Goal: Information Seeking & Learning: Compare options

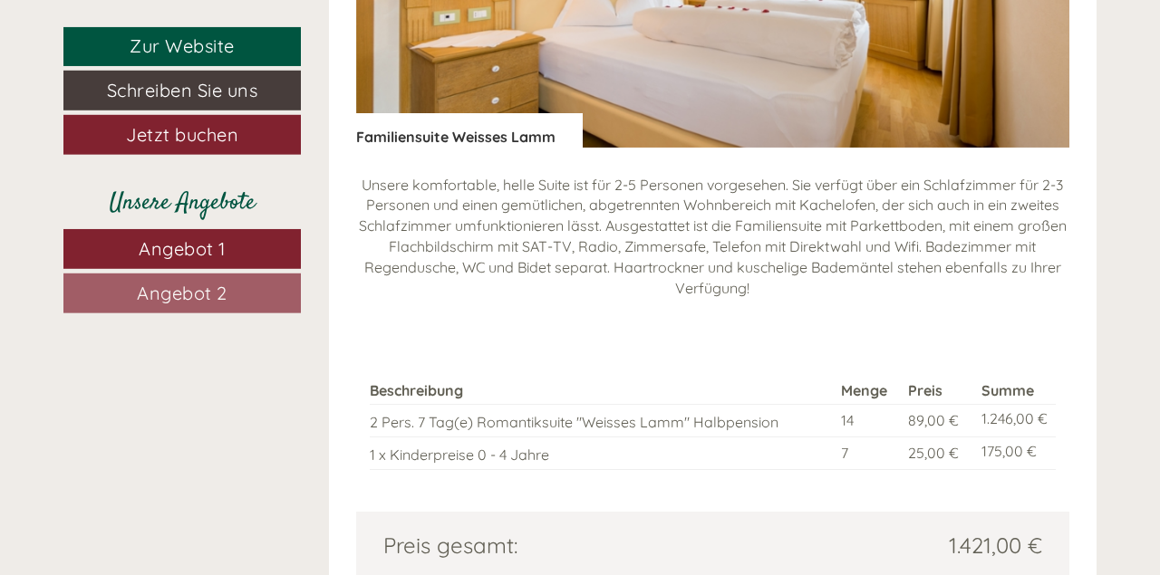
scroll to position [1225, 0]
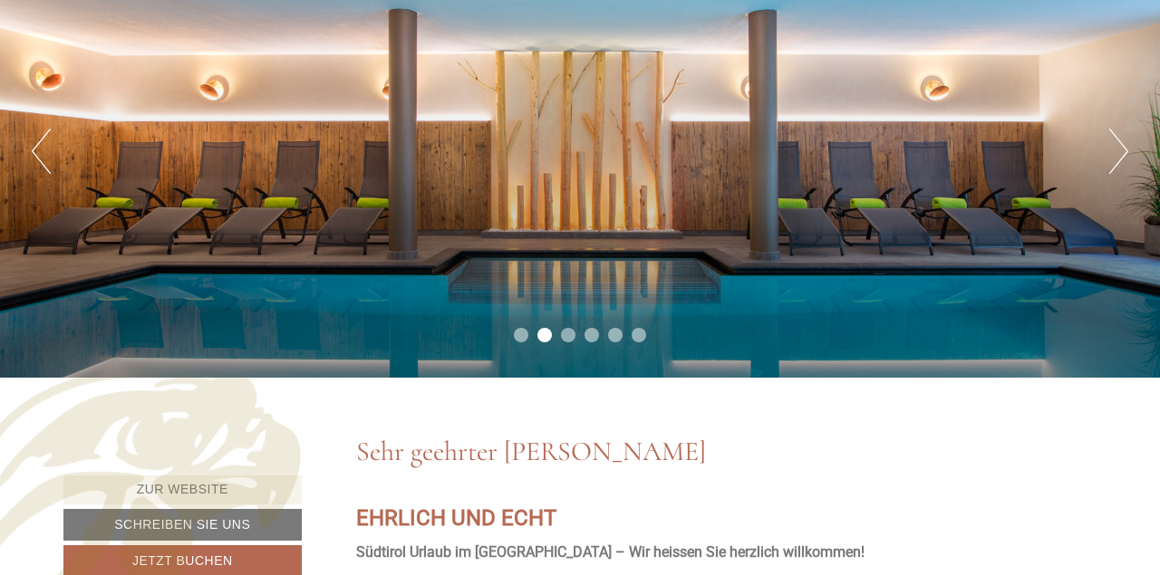
scroll to position [283, 0]
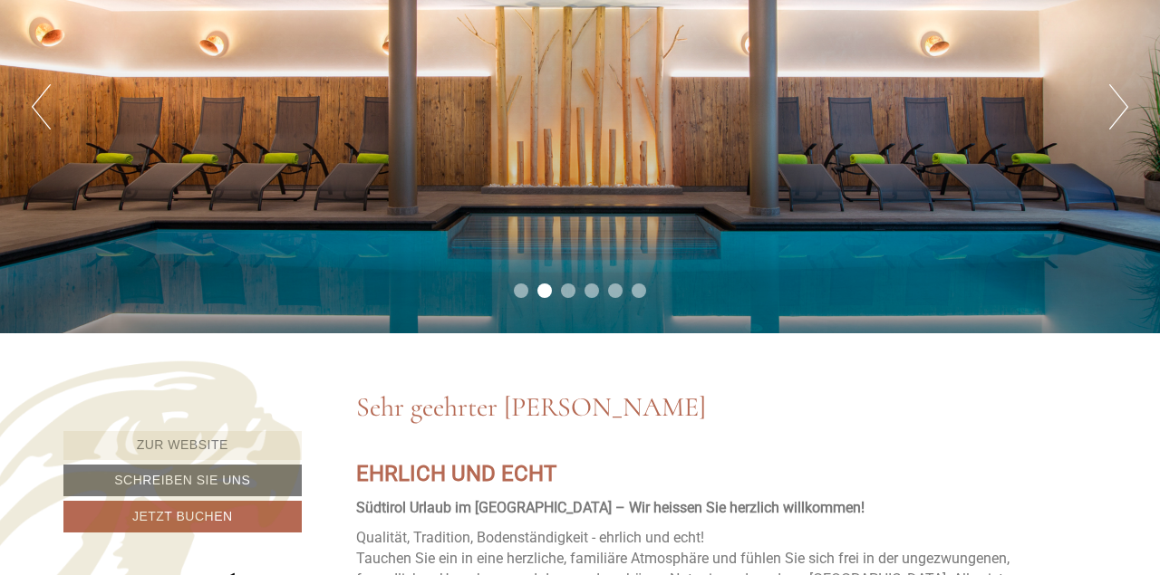
click at [1106, 110] on div "Previous Next 1 2 3 4 5 6" at bounding box center [580, 106] width 1160 height 453
click at [1120, 117] on button "Next" at bounding box center [1118, 106] width 19 height 45
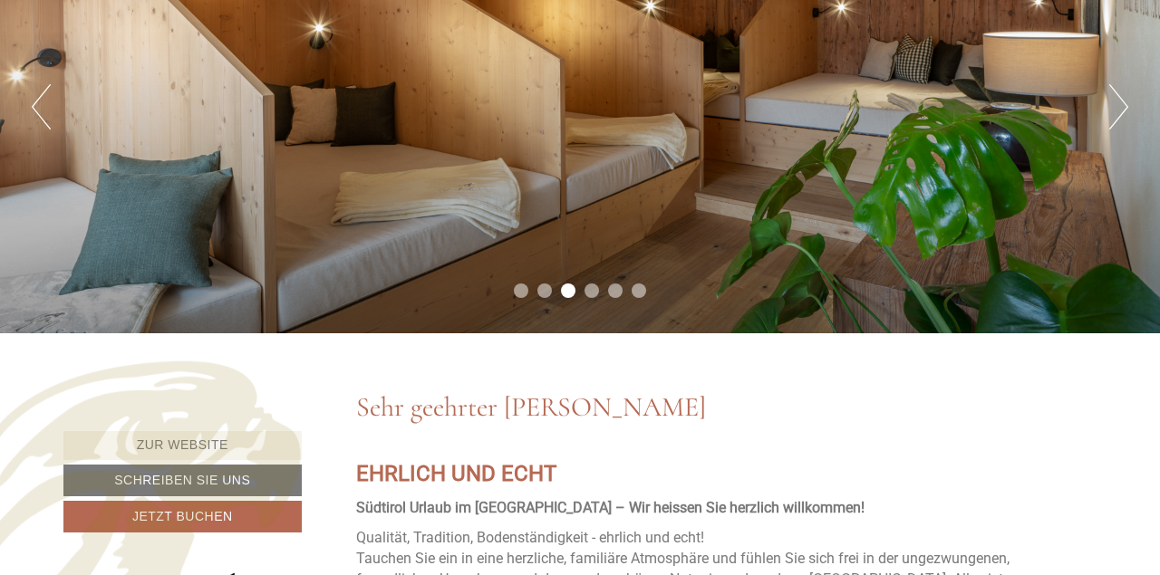
click at [1120, 117] on button "Next" at bounding box center [1118, 106] width 19 height 45
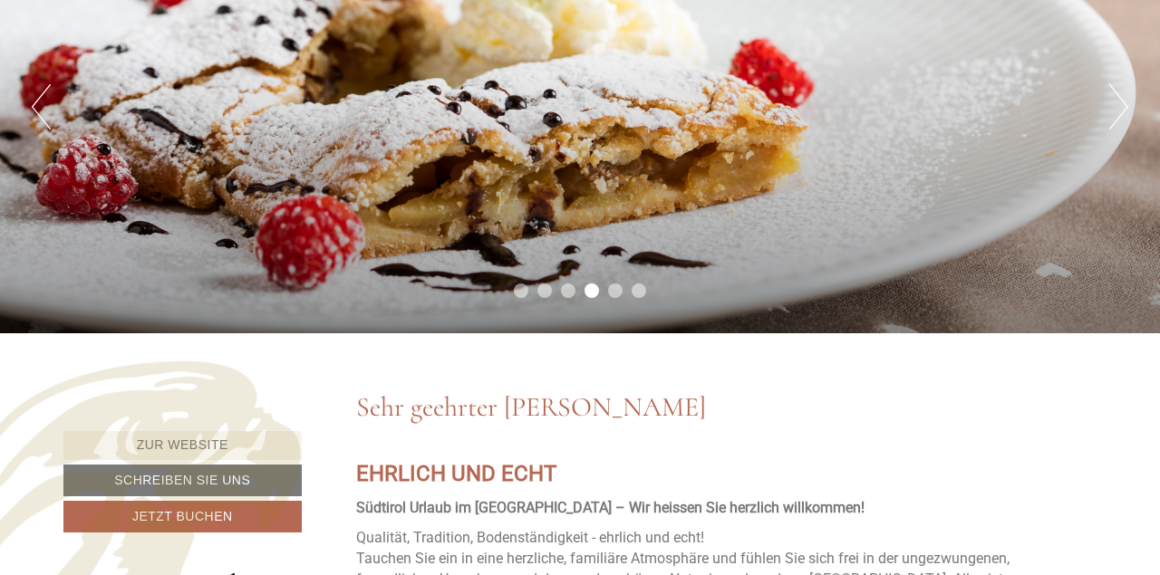
click at [1120, 117] on button "Next" at bounding box center [1118, 106] width 19 height 45
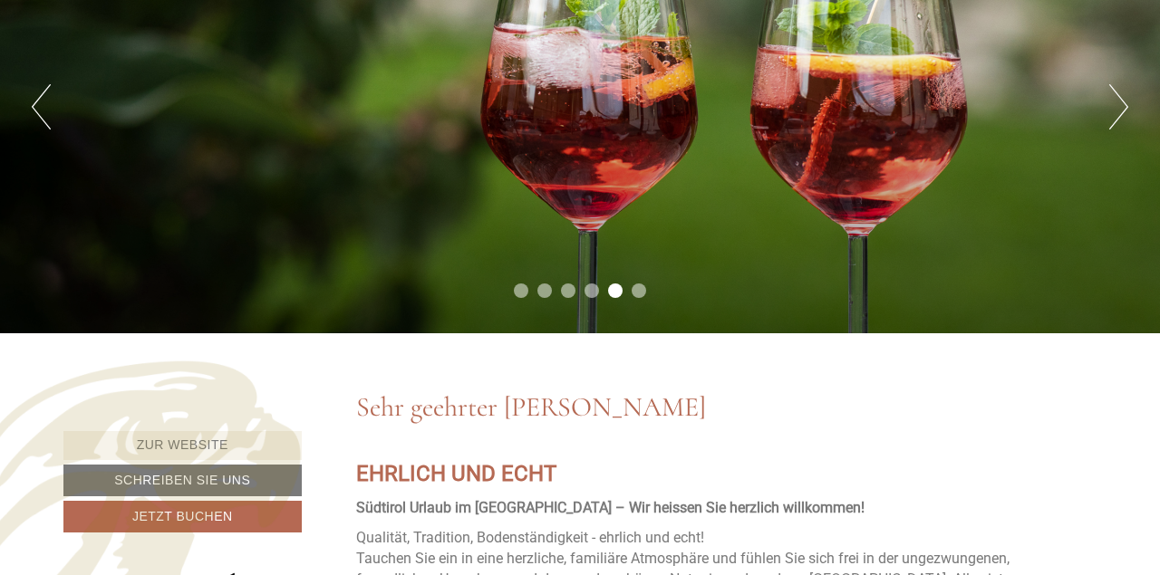
click at [1120, 117] on button "Next" at bounding box center [1118, 106] width 19 height 45
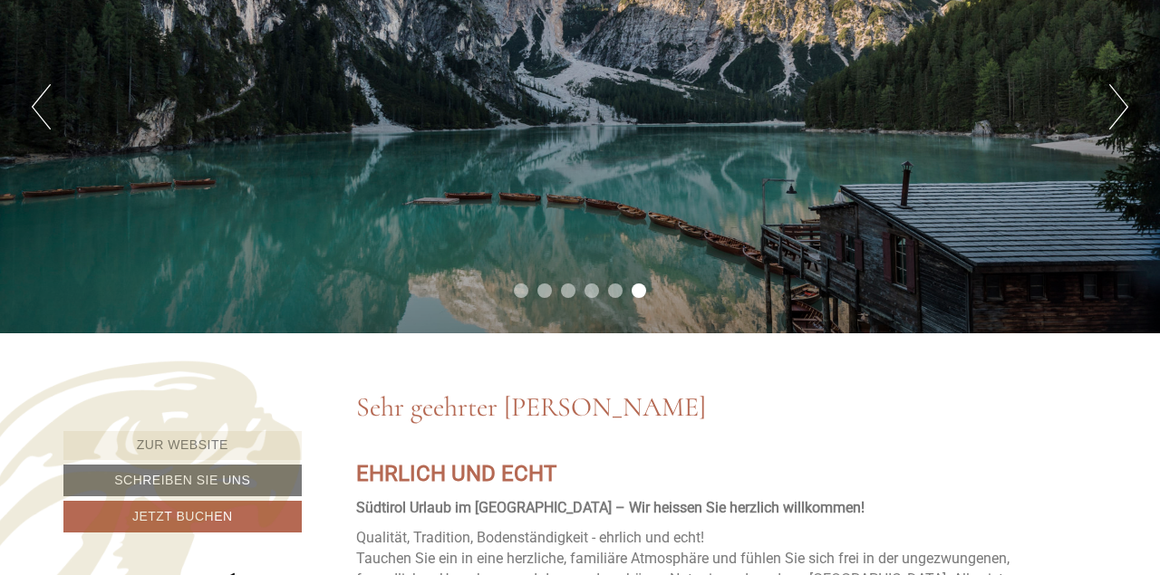
click at [1120, 117] on button "Next" at bounding box center [1118, 106] width 19 height 45
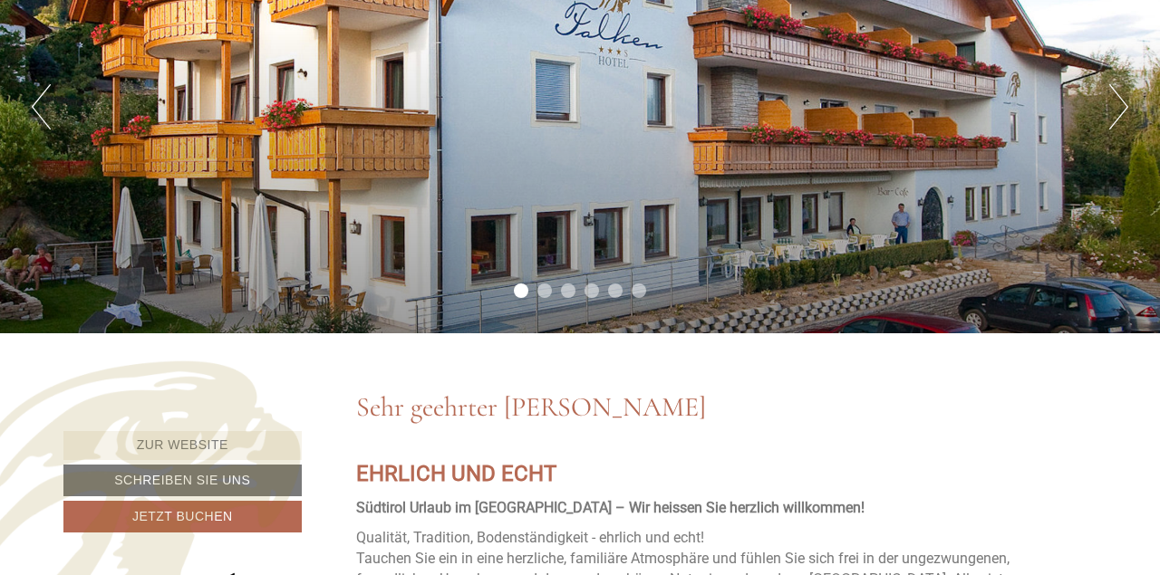
click at [1120, 117] on button "Next" at bounding box center [1118, 106] width 19 height 45
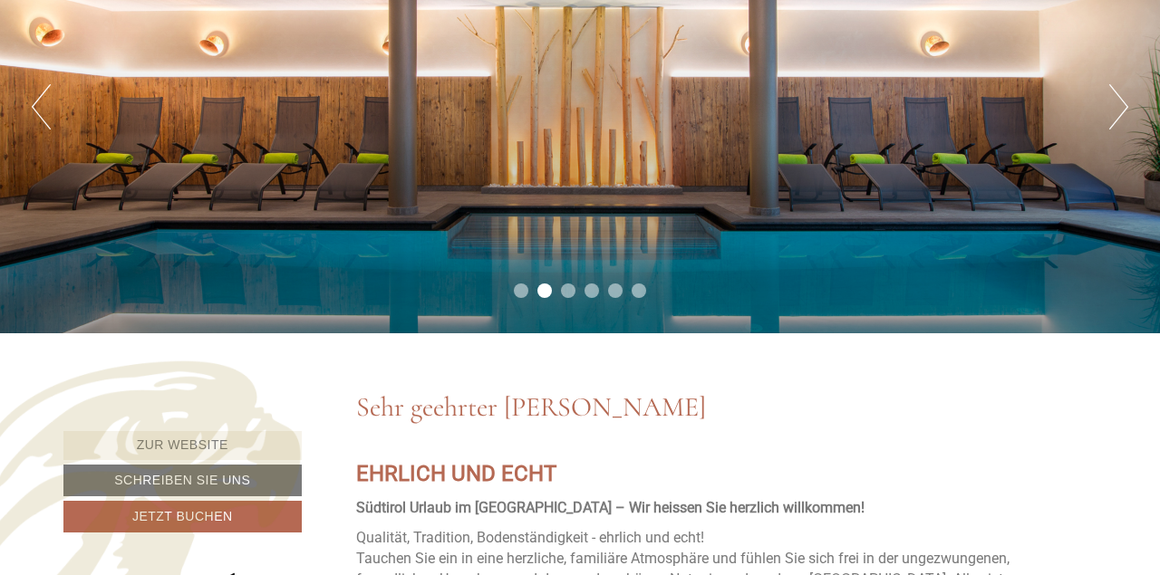
click at [1120, 117] on button "Next" at bounding box center [1118, 106] width 19 height 45
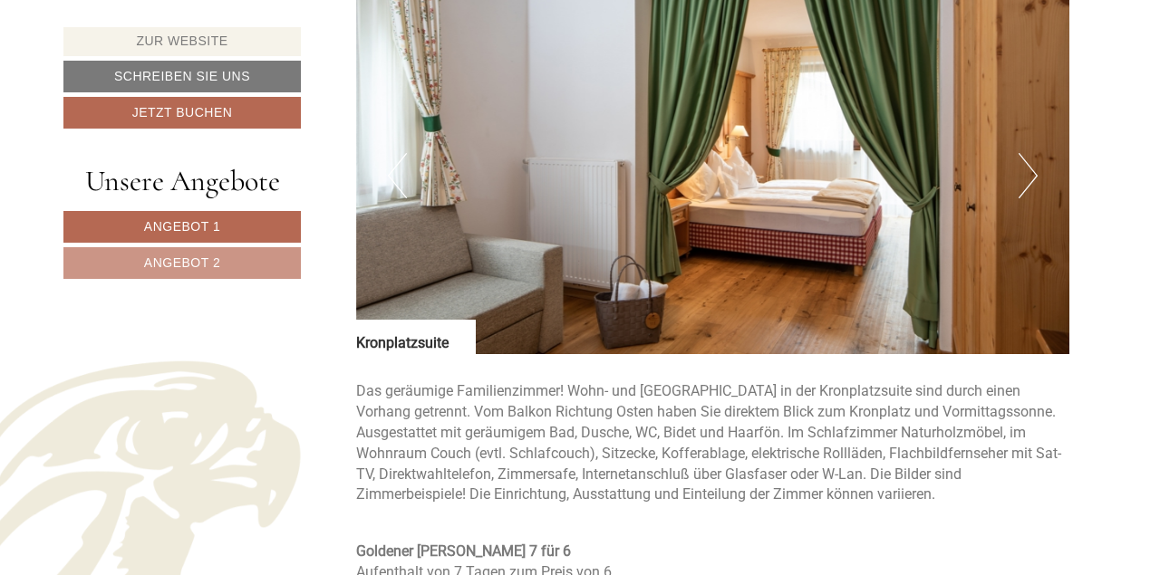
scroll to position [3393, 0]
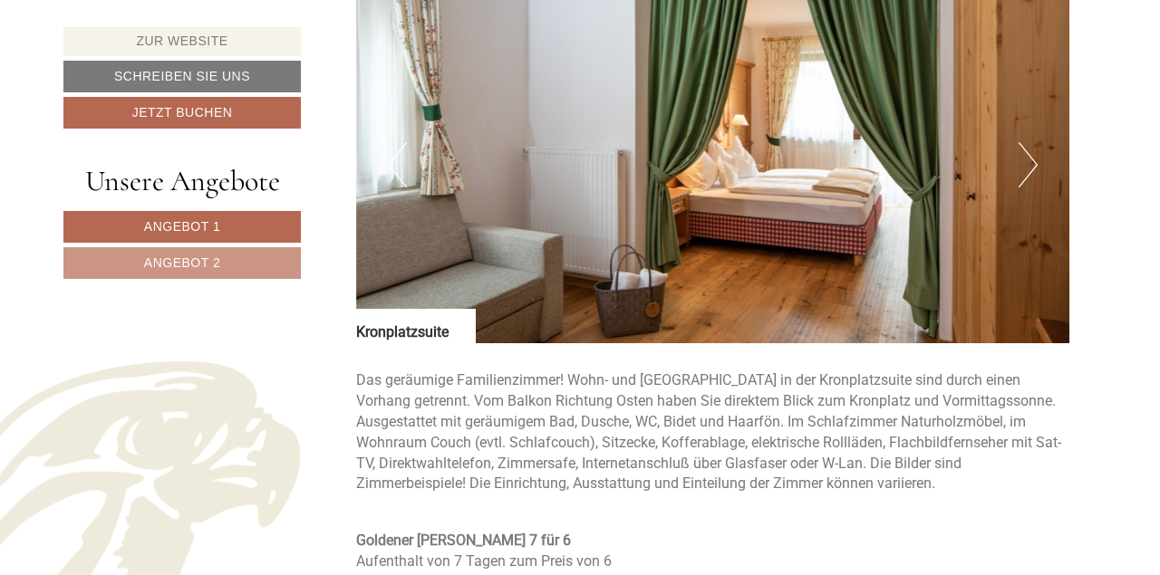
click at [1030, 143] on button "Next" at bounding box center [1028, 164] width 19 height 45
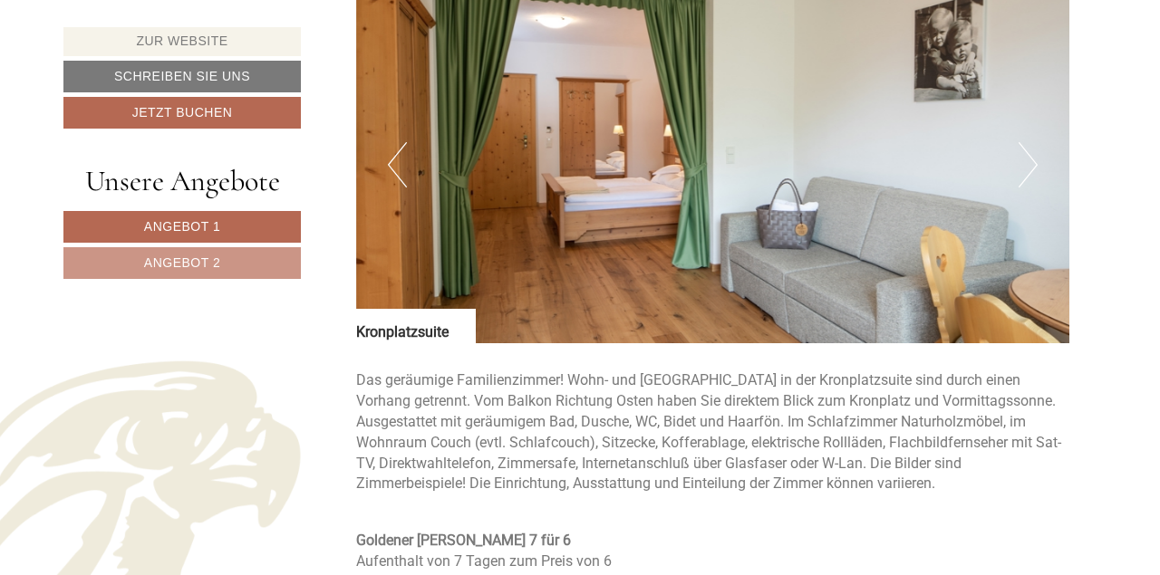
click at [1030, 143] on button "Next" at bounding box center [1028, 164] width 19 height 45
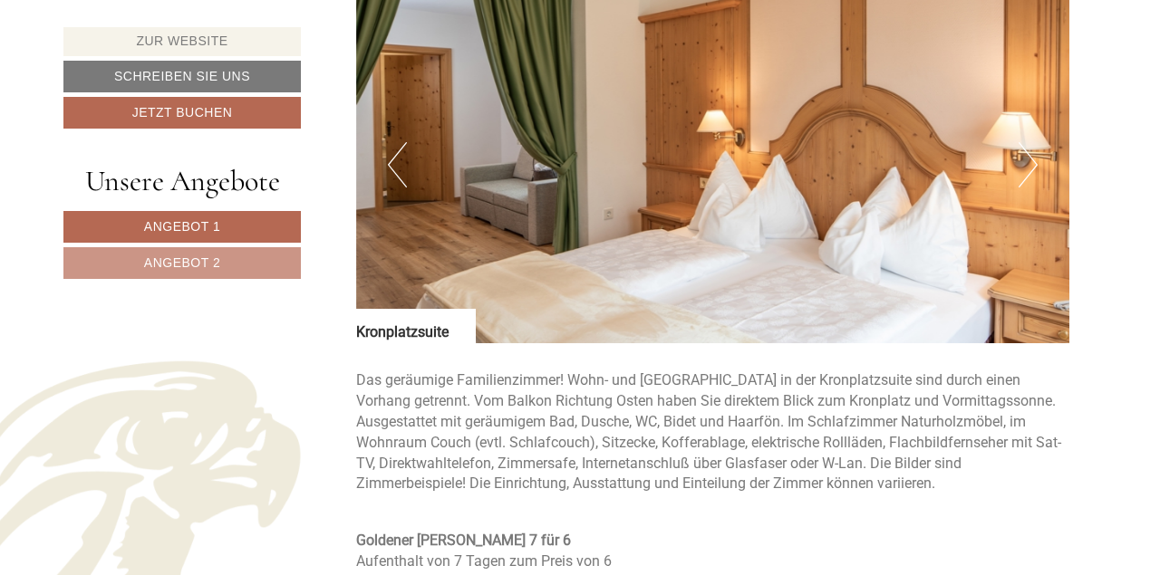
click at [1030, 143] on button "Next" at bounding box center [1028, 164] width 19 height 45
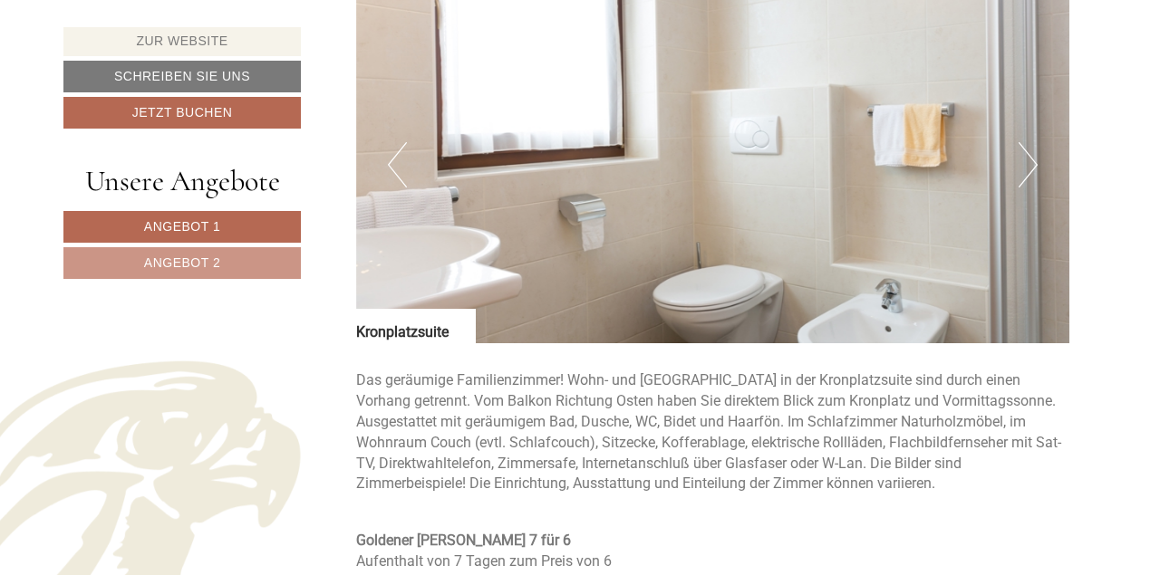
click at [1030, 143] on button "Next" at bounding box center [1028, 164] width 19 height 45
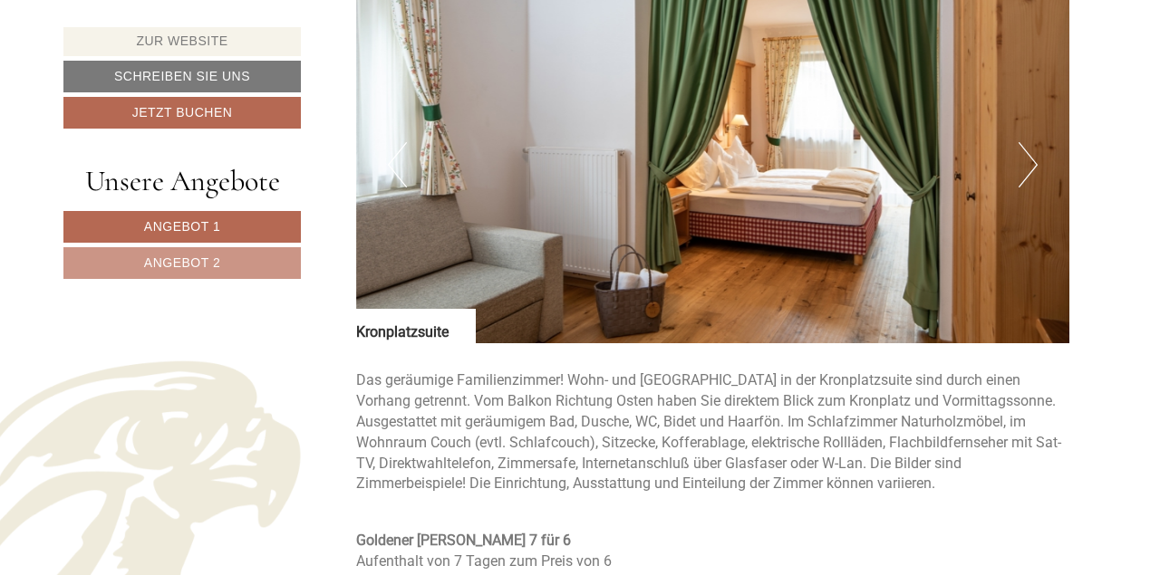
click at [1030, 143] on button "Next" at bounding box center [1028, 164] width 19 height 45
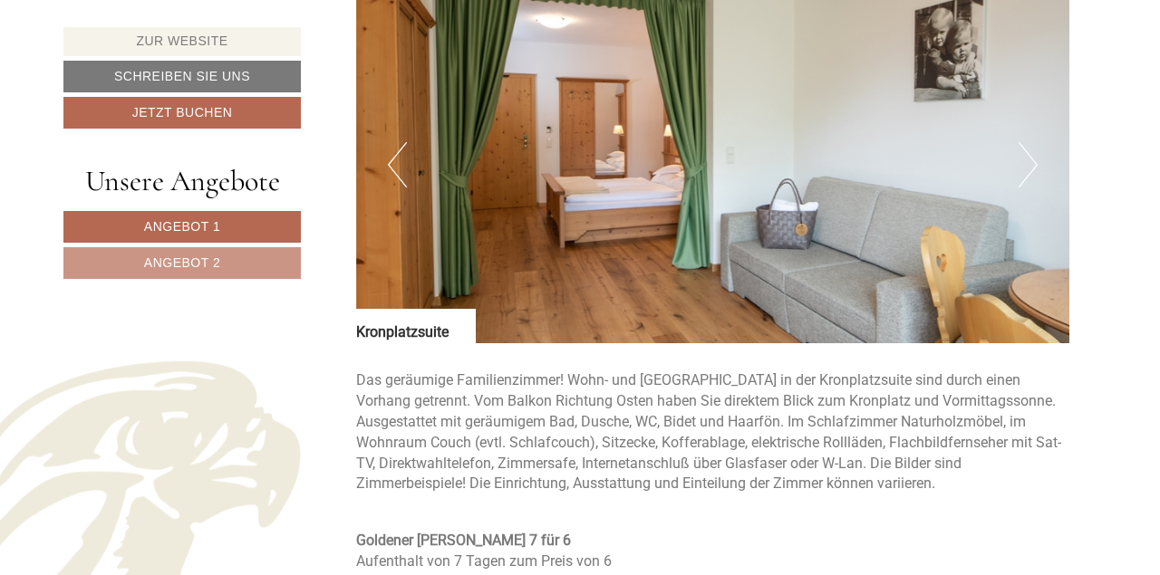
click at [1030, 143] on button "Next" at bounding box center [1028, 164] width 19 height 45
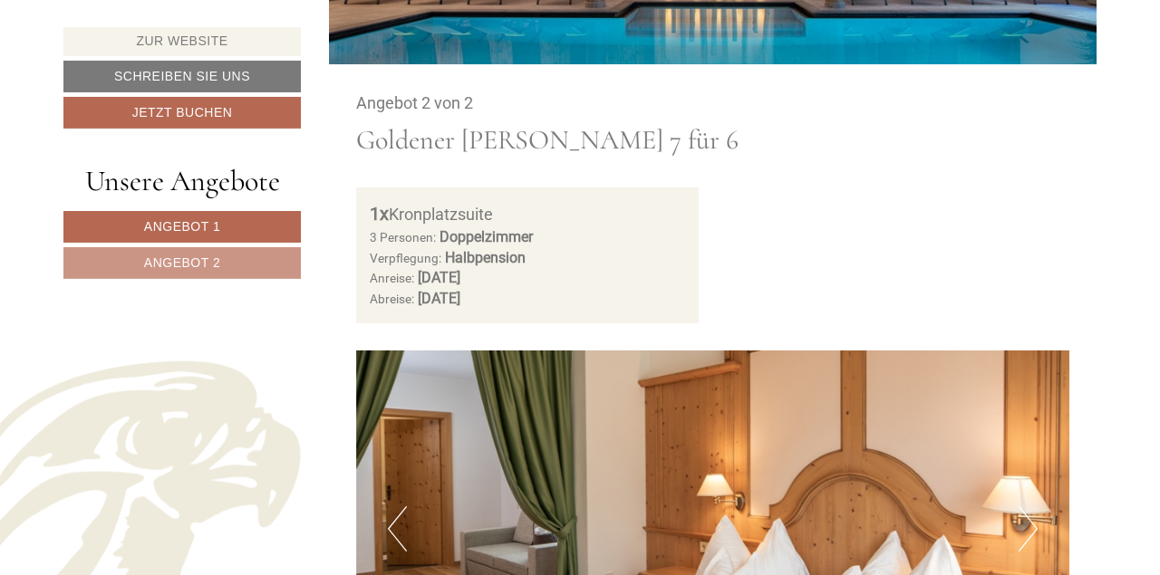
scroll to position [2922, 0]
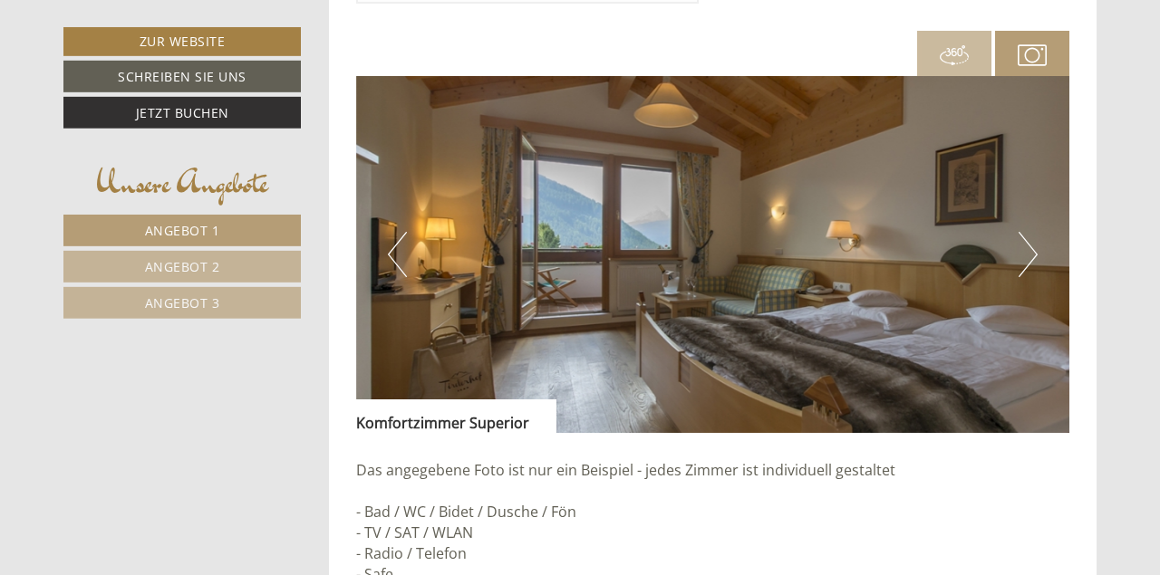
scroll to position [1508, 0]
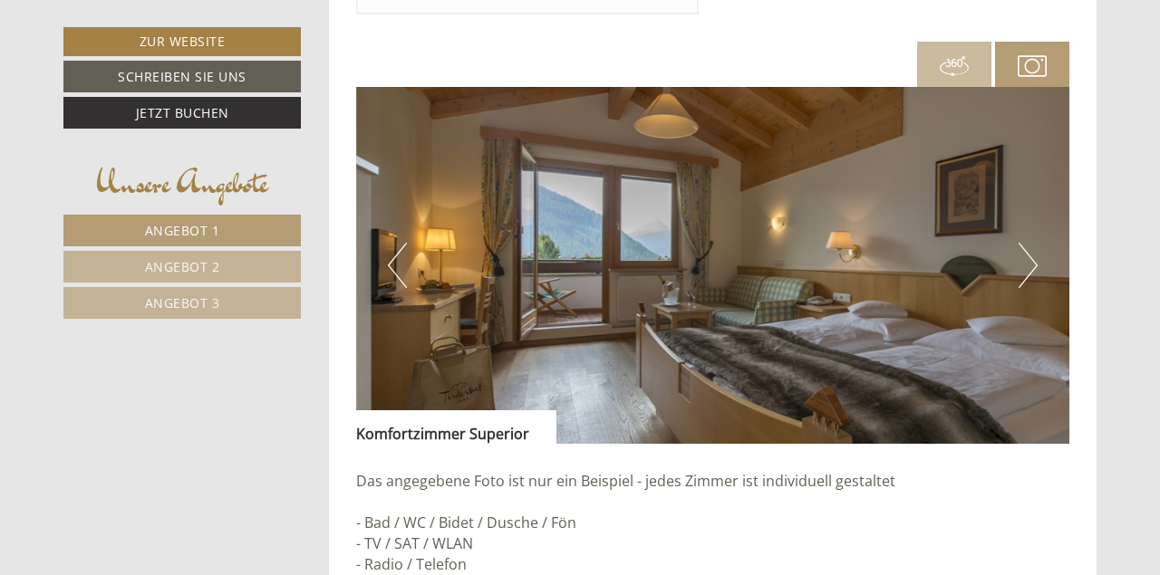
click at [1030, 260] on button "Next" at bounding box center [1028, 265] width 19 height 45
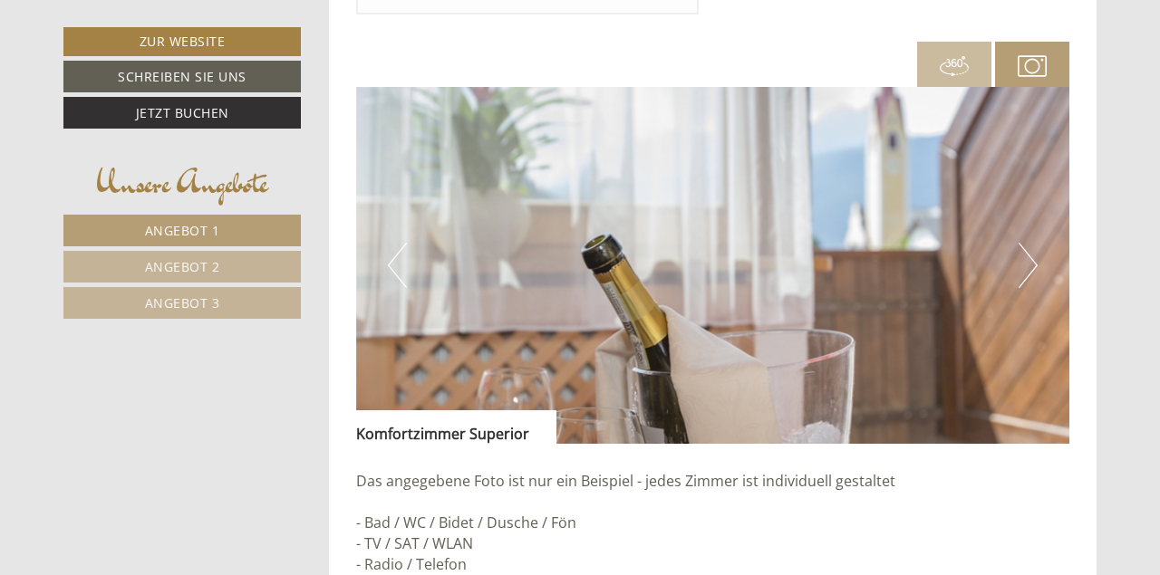
click at [1030, 260] on button "Next" at bounding box center [1028, 265] width 19 height 45
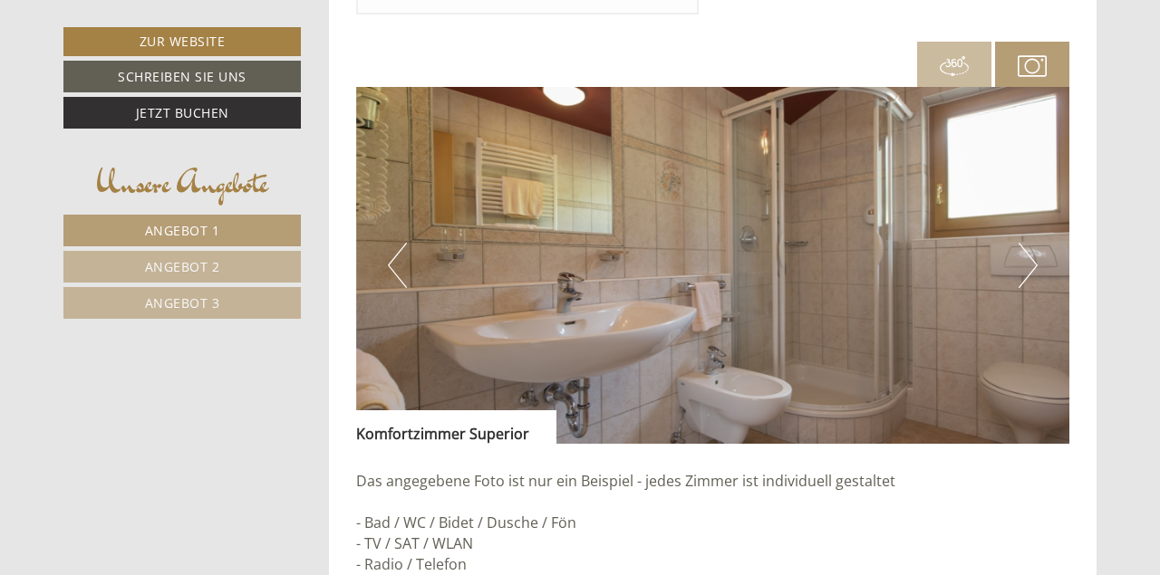
click at [1030, 260] on button "Next" at bounding box center [1028, 265] width 19 height 45
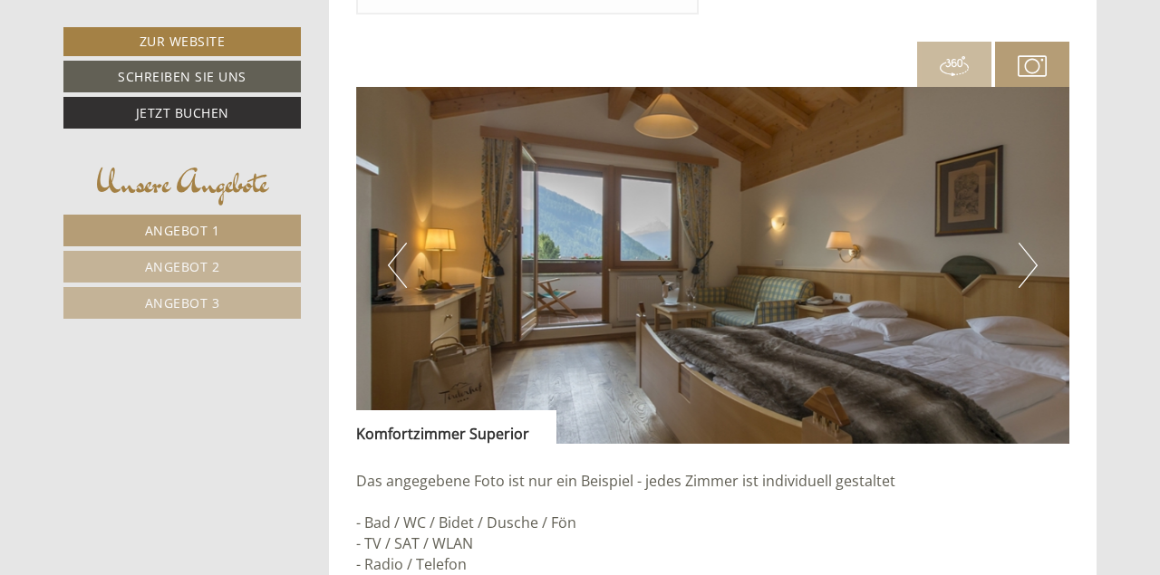
click at [1030, 260] on button "Next" at bounding box center [1028, 265] width 19 height 45
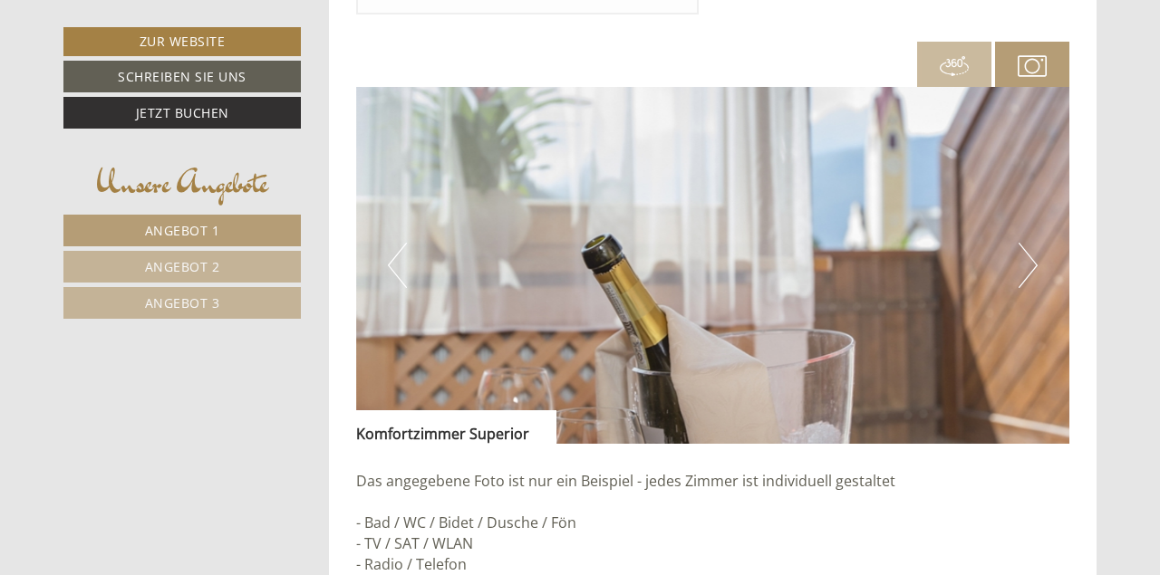
click at [1030, 260] on button "Next" at bounding box center [1028, 265] width 19 height 45
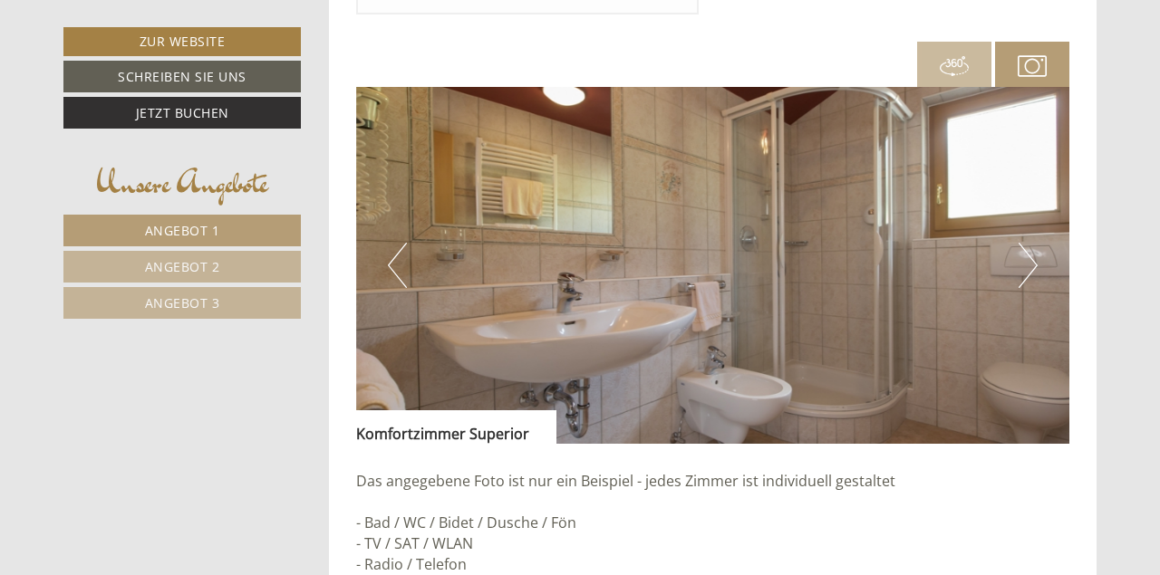
click at [1030, 260] on button "Next" at bounding box center [1028, 265] width 19 height 45
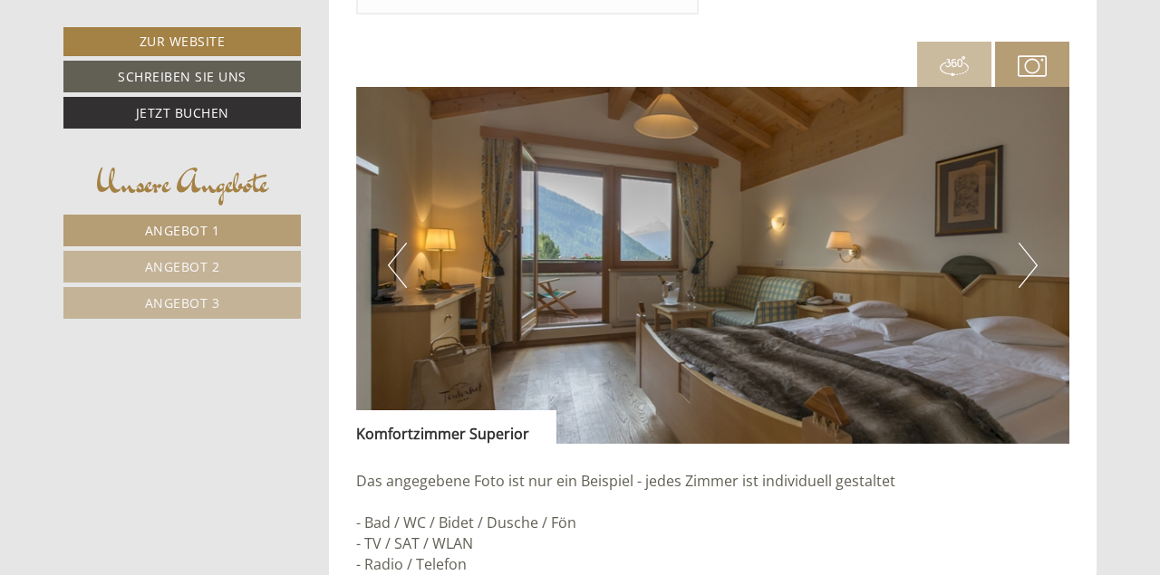
click at [1030, 260] on button "Next" at bounding box center [1028, 265] width 19 height 45
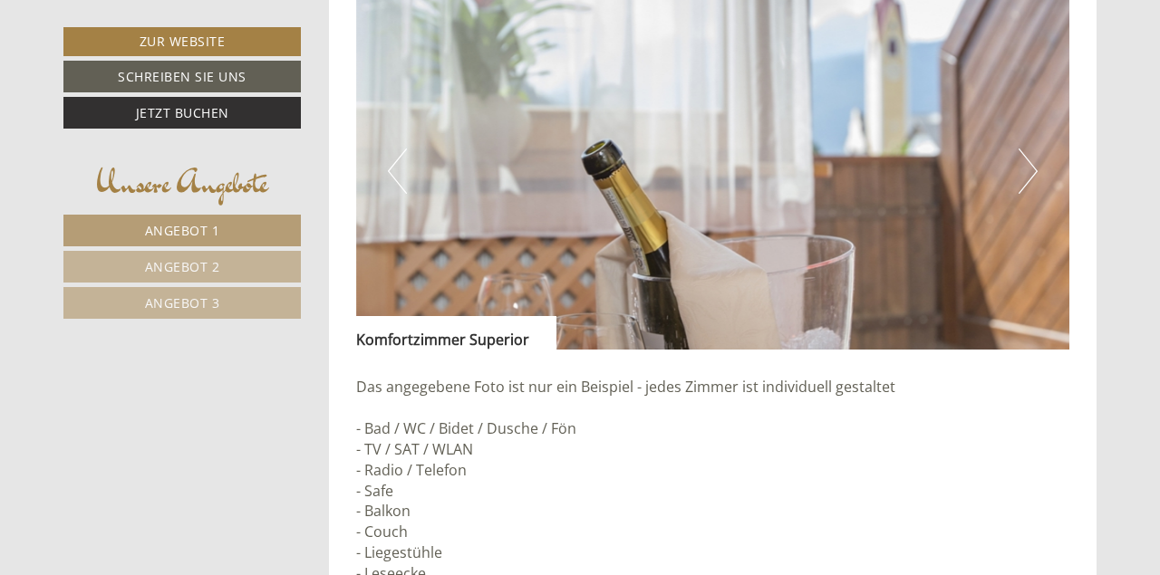
scroll to position [1320, 0]
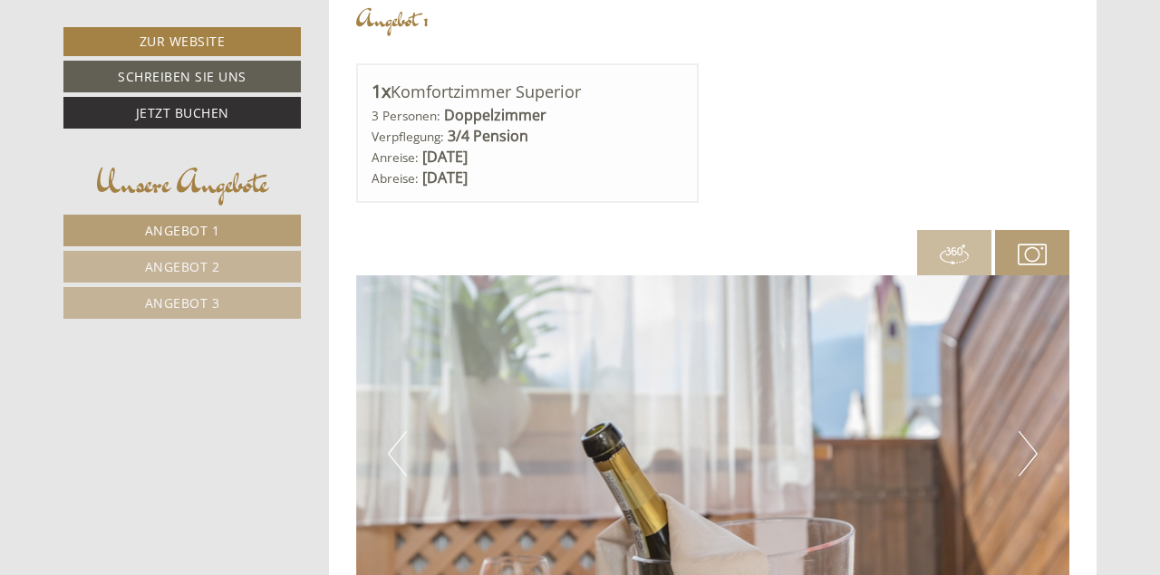
click at [1021, 447] on button "Next" at bounding box center [1028, 453] width 19 height 45
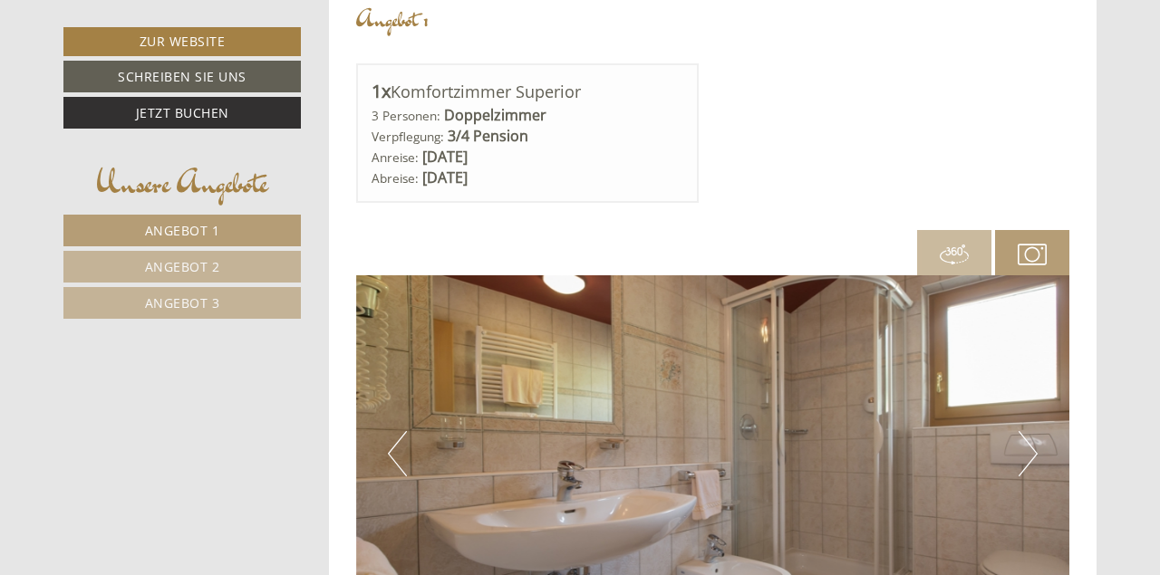
click at [1021, 447] on button "Next" at bounding box center [1028, 453] width 19 height 45
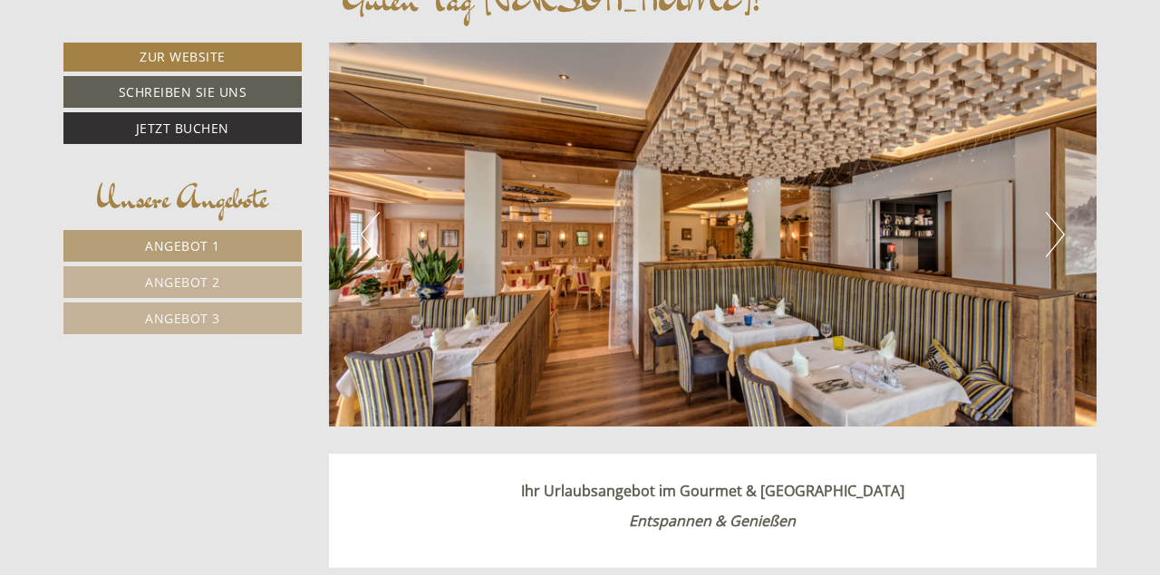
scroll to position [660, 0]
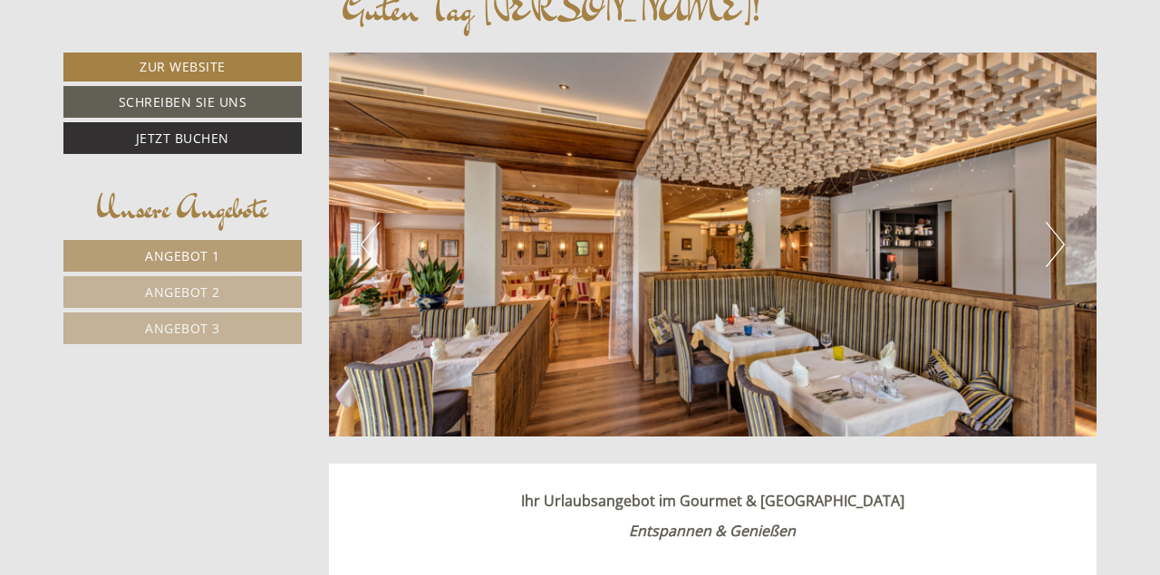
click at [1057, 233] on button "Next" at bounding box center [1055, 244] width 19 height 45
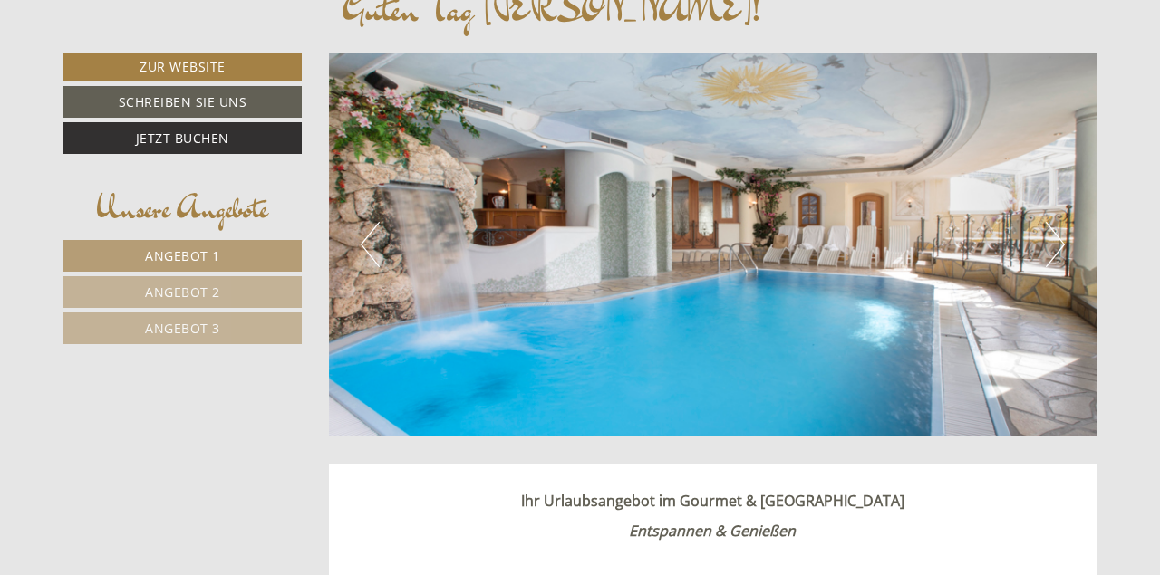
click at [1057, 233] on button "Next" at bounding box center [1055, 244] width 19 height 45
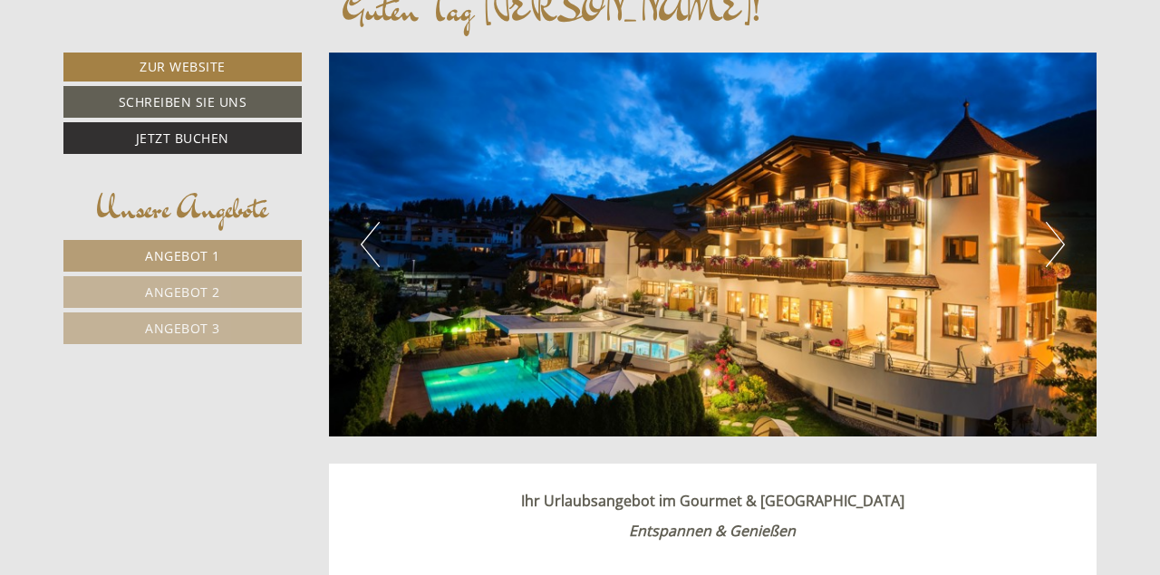
click at [1057, 233] on button "Next" at bounding box center [1055, 244] width 19 height 45
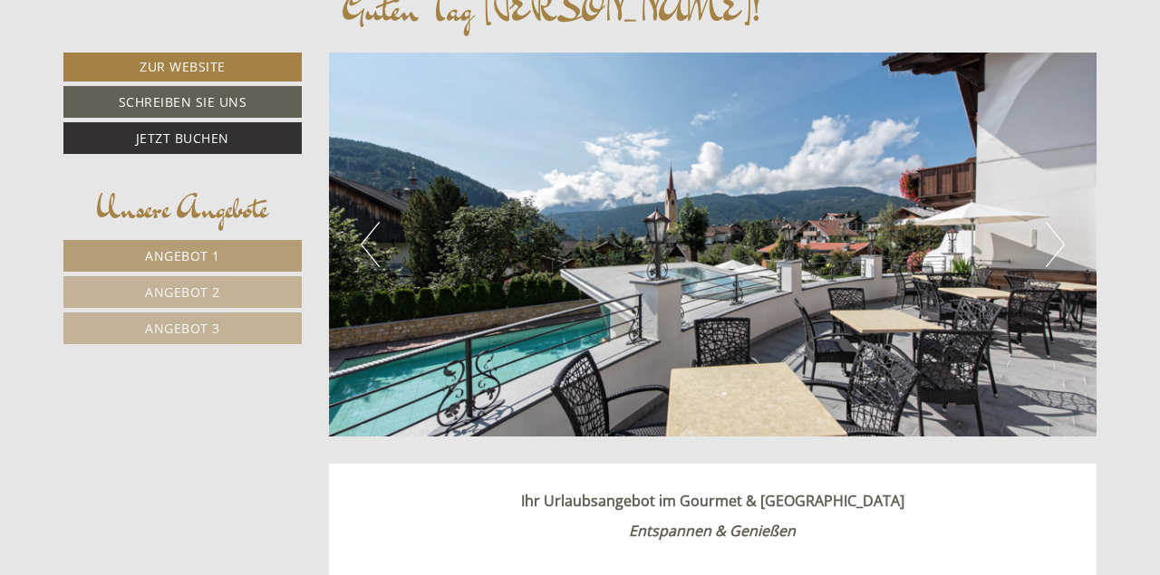
click at [1057, 233] on button "Next" at bounding box center [1055, 244] width 19 height 45
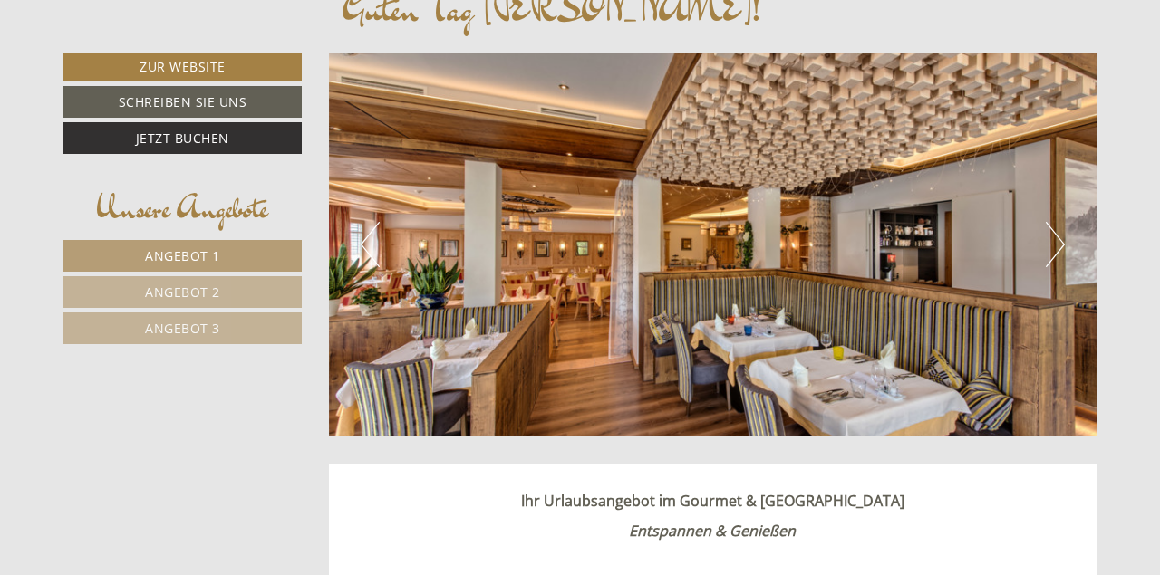
click at [1057, 233] on button "Next" at bounding box center [1055, 244] width 19 height 45
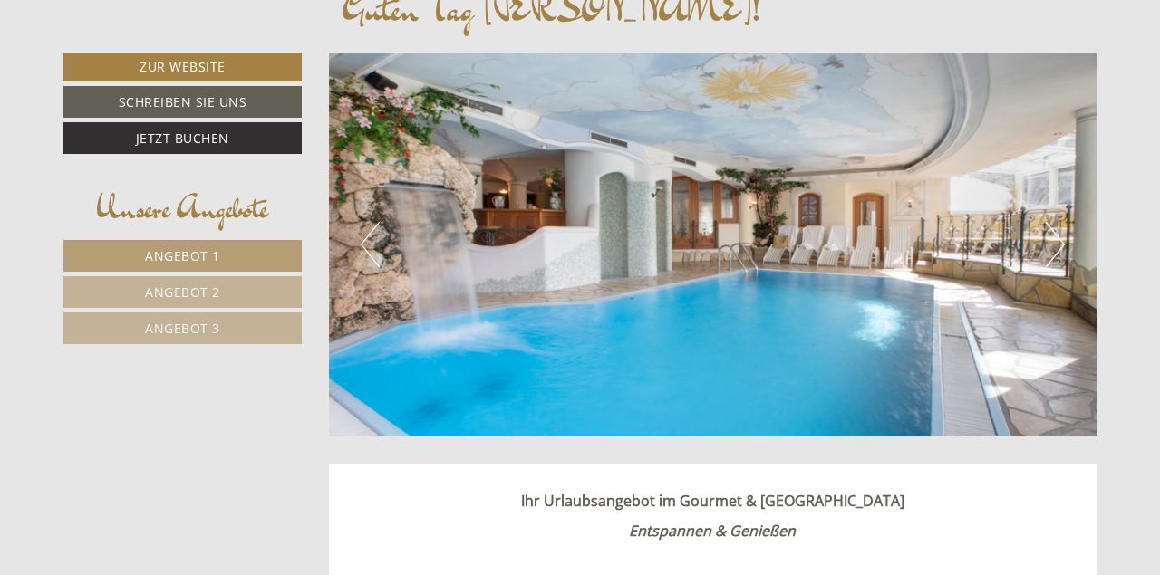
click at [1057, 233] on button "Next" at bounding box center [1055, 244] width 19 height 45
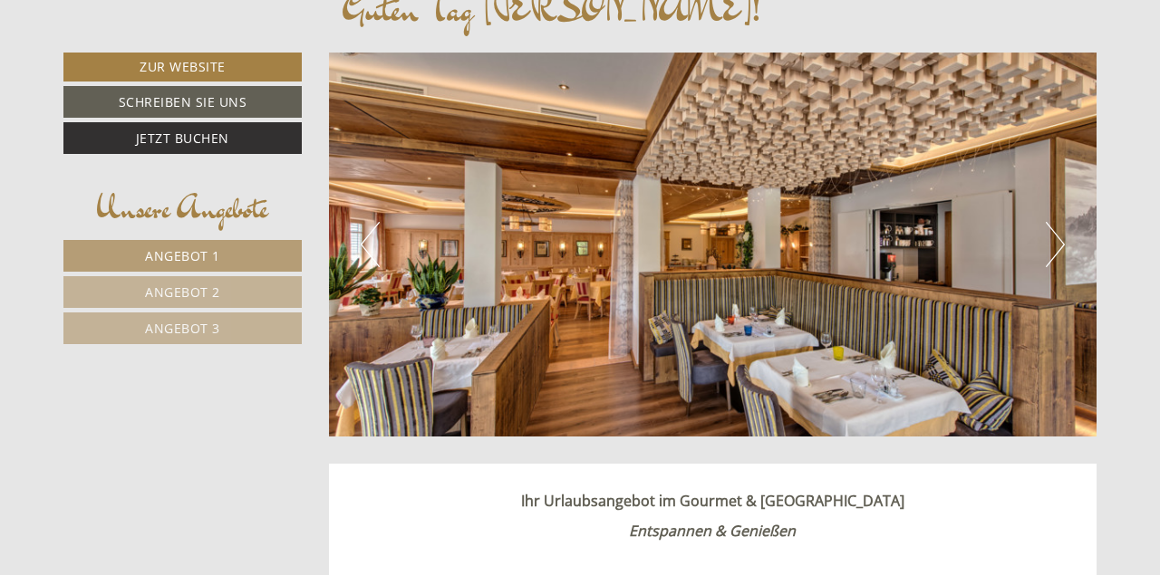
click at [1057, 233] on button "Next" at bounding box center [1055, 244] width 19 height 45
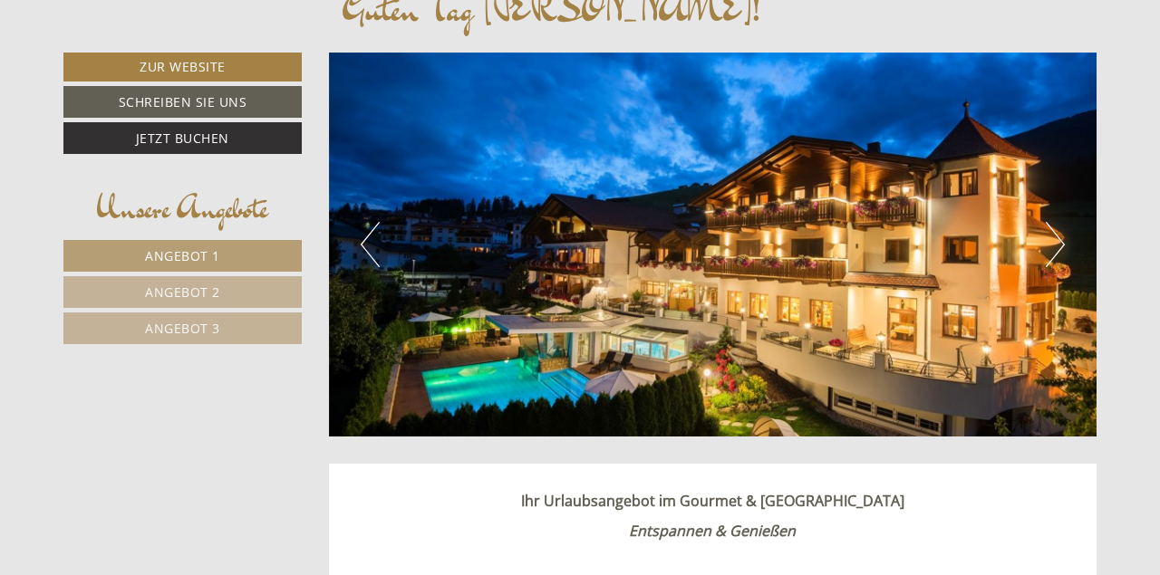
click at [1057, 233] on button "Next" at bounding box center [1055, 244] width 19 height 45
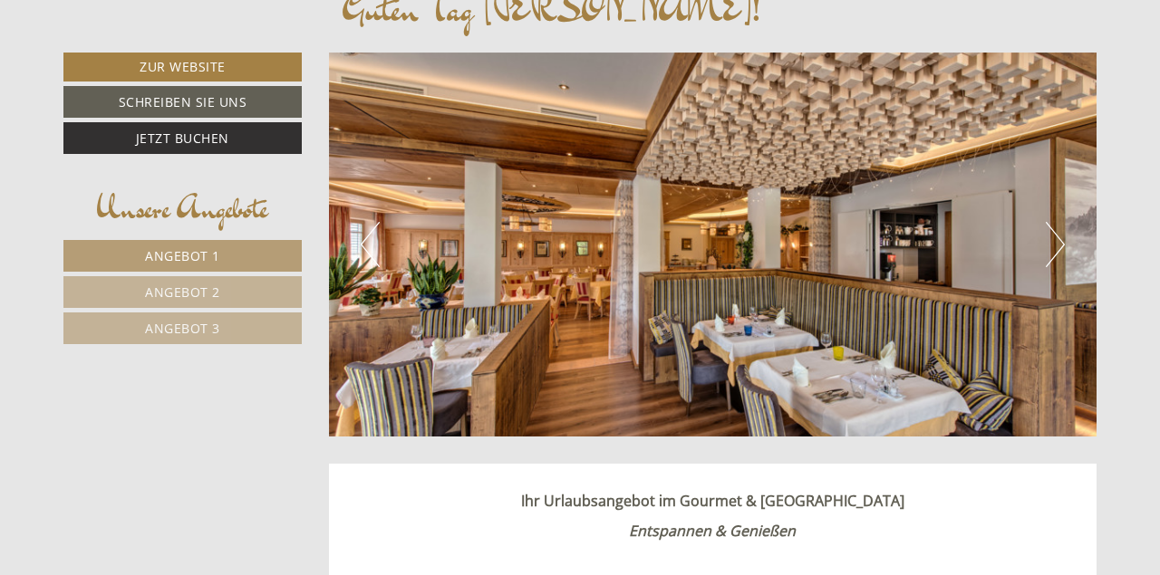
click at [1049, 235] on button "Next" at bounding box center [1055, 244] width 19 height 45
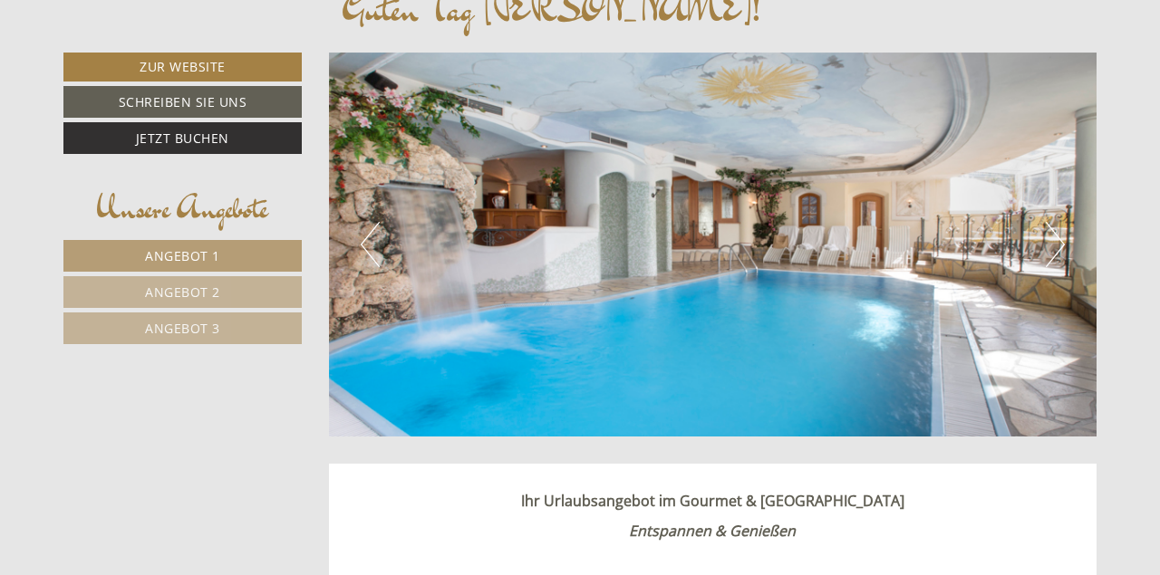
click at [1049, 235] on button "Next" at bounding box center [1055, 244] width 19 height 45
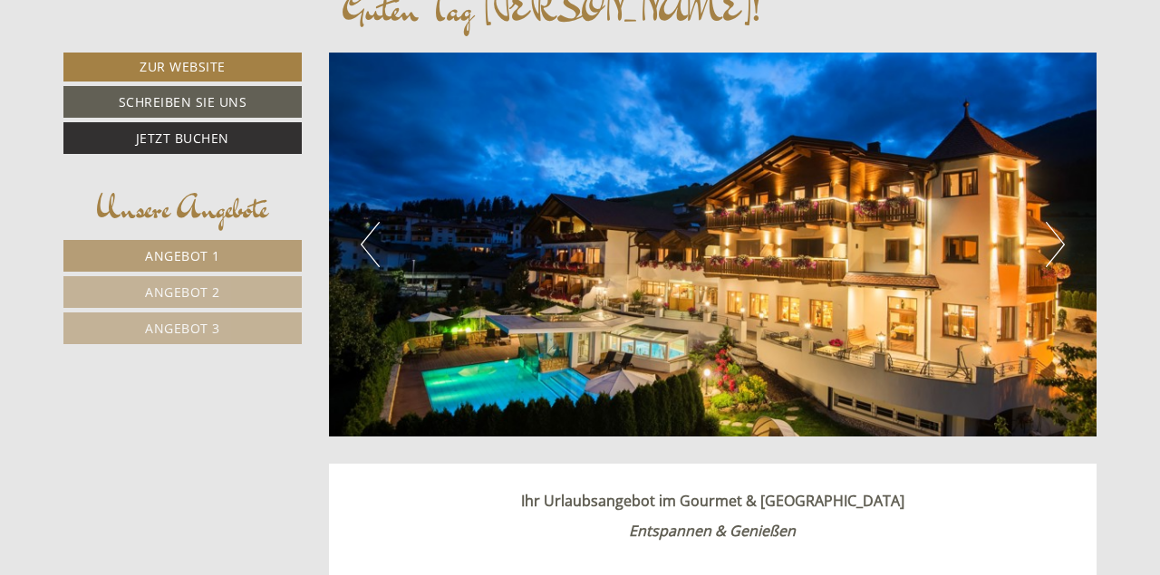
click at [1049, 231] on button "Next" at bounding box center [1055, 244] width 19 height 45
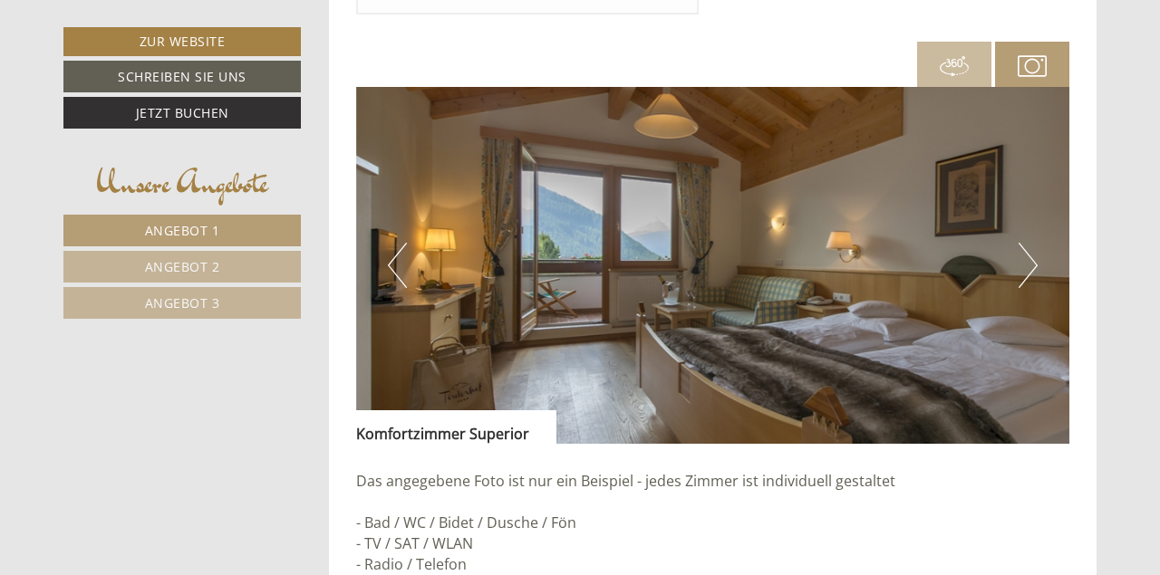
scroll to position [1131, 0]
